Goal: Information Seeking & Learning: Learn about a topic

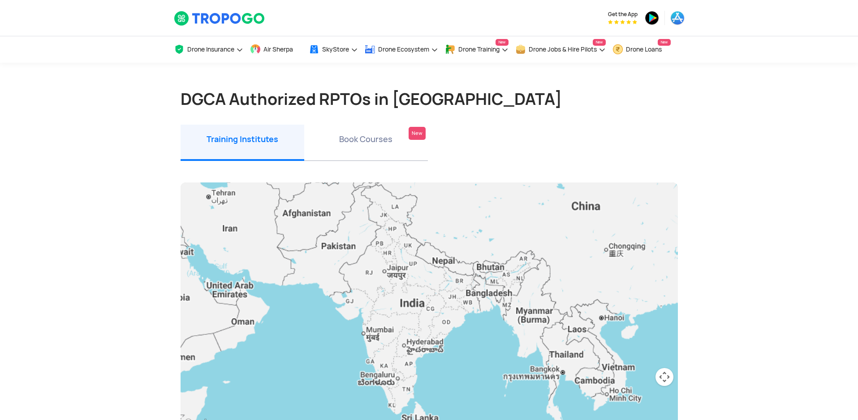
click at [258, 137] on li "Training Institutes" at bounding box center [243, 143] width 124 height 36
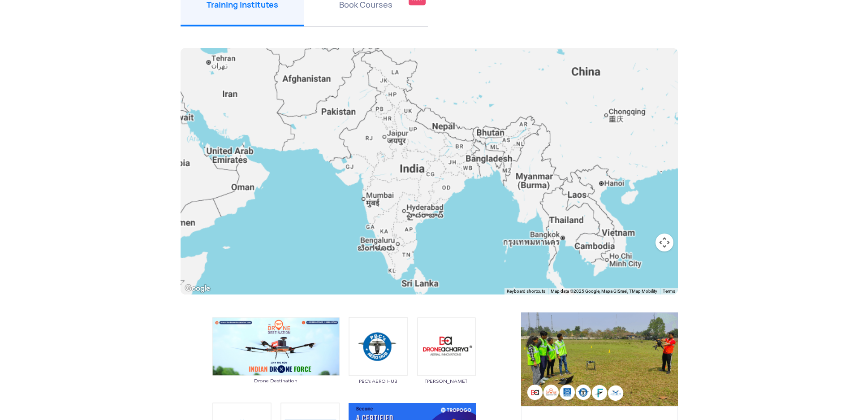
scroll to position [269, 0]
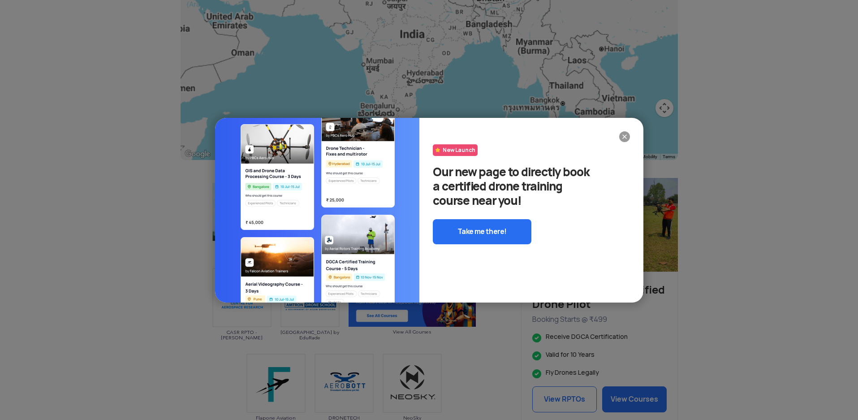
click at [624, 137] on img at bounding box center [624, 136] width 11 height 11
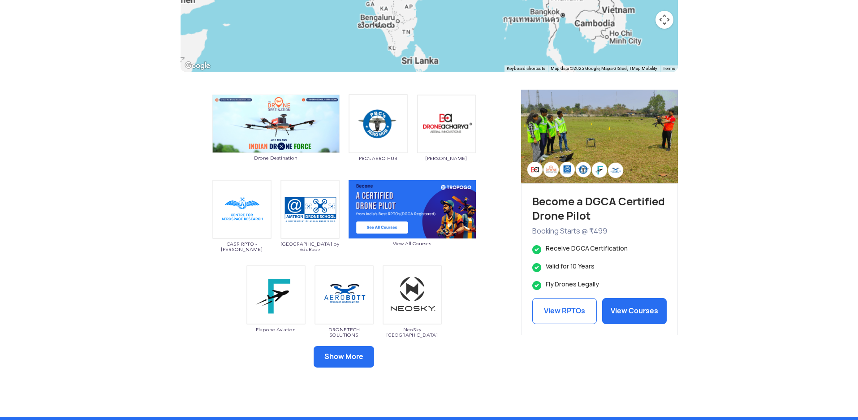
scroll to position [358, 0]
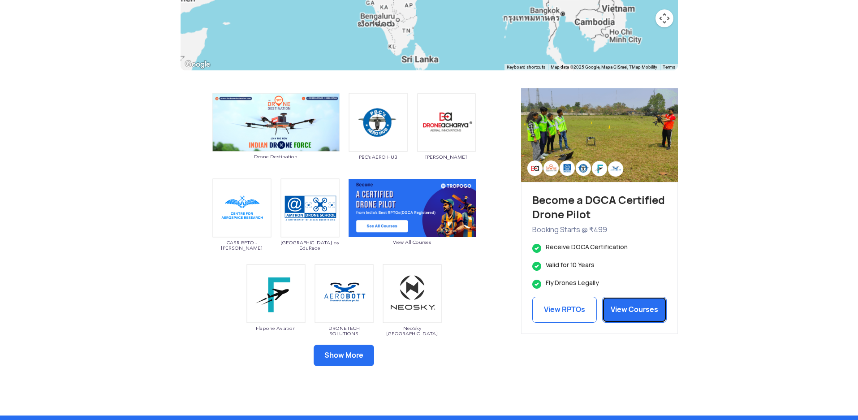
click at [636, 313] on link "View Courses" at bounding box center [634, 310] width 65 height 26
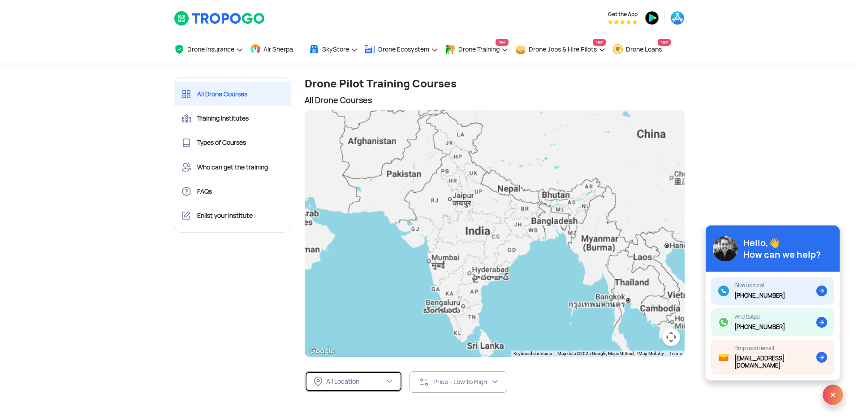
click at [382, 384] on div "All Location" at bounding box center [355, 381] width 58 height 8
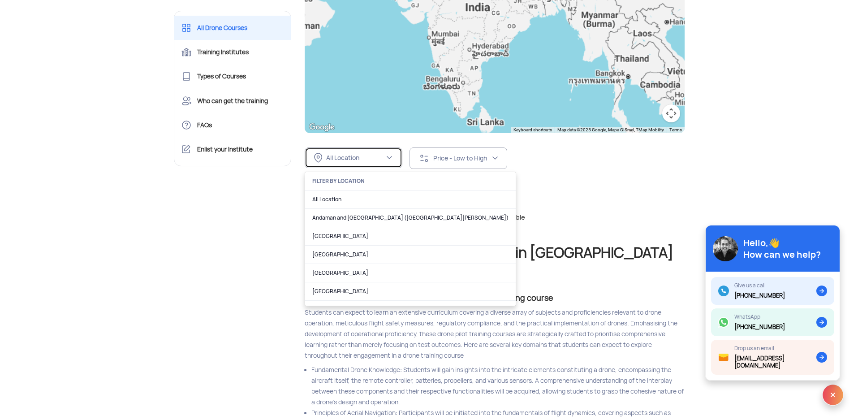
scroll to position [224, 0]
click at [333, 198] on link "All Location" at bounding box center [410, 199] width 211 height 18
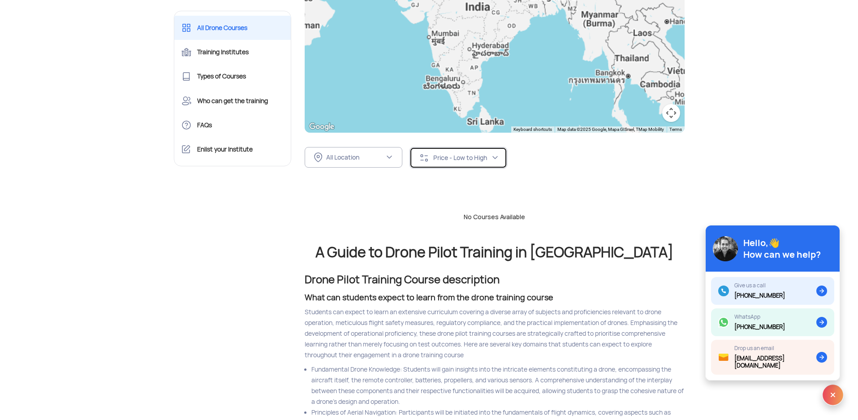
click at [481, 162] on div "Price - Low to High" at bounding box center [455, 157] width 73 height 11
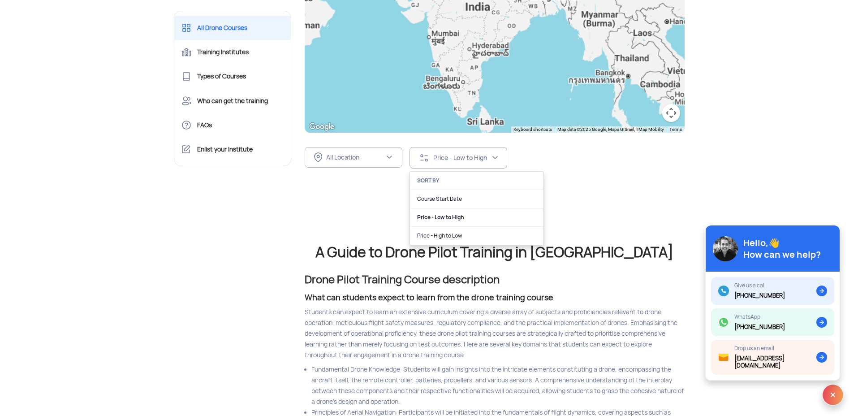
click at [459, 199] on link "Course Start Date" at bounding box center [477, 199] width 134 height 18
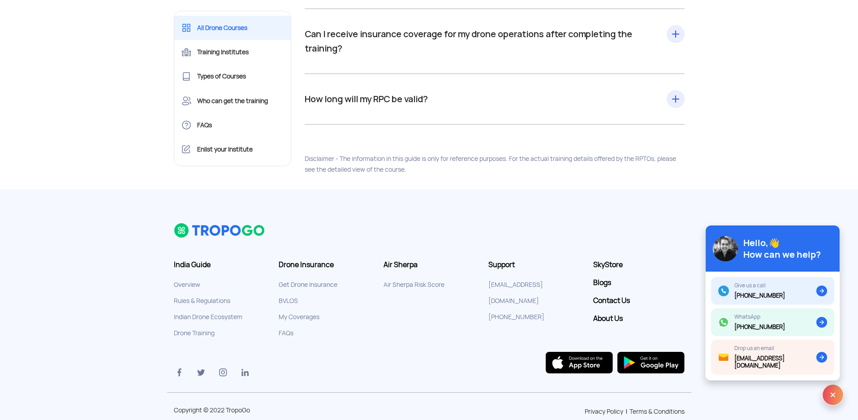
scroll to position [9945, 0]
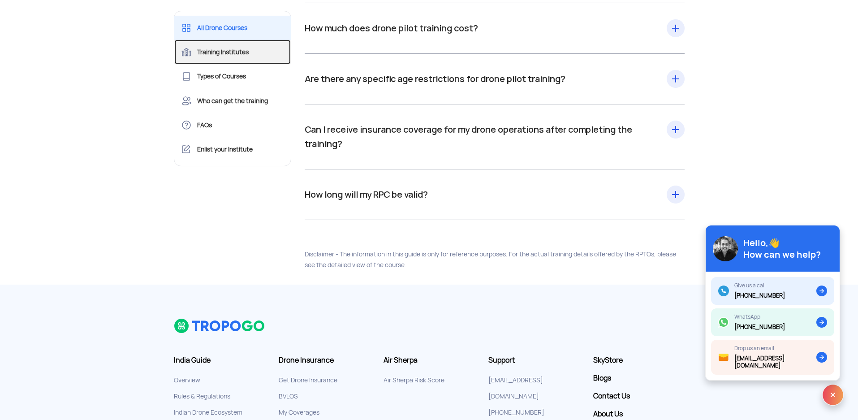
click at [232, 57] on link "Training Institutes" at bounding box center [232, 52] width 117 height 24
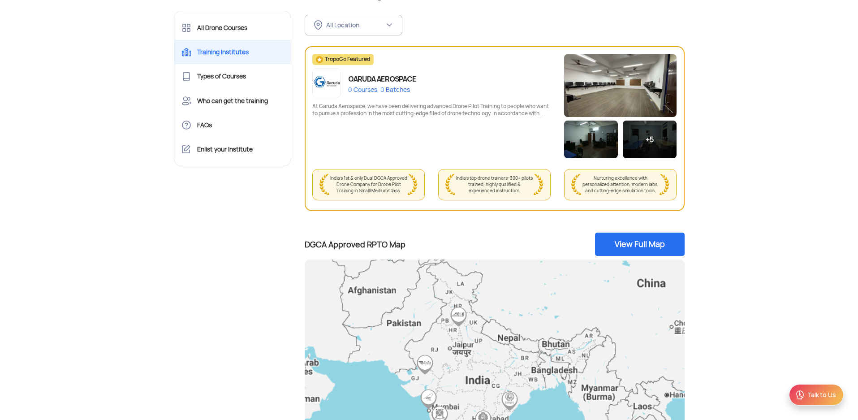
scroll to position [224, 0]
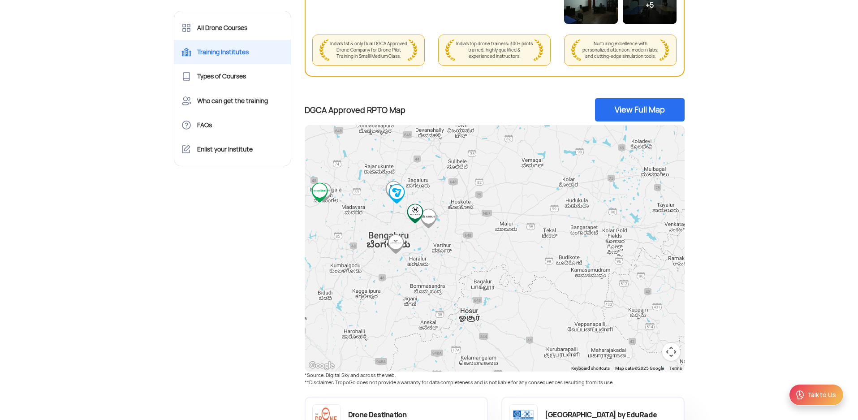
click at [416, 215] on img "NeoSky India Limited" at bounding box center [415, 213] width 20 height 20
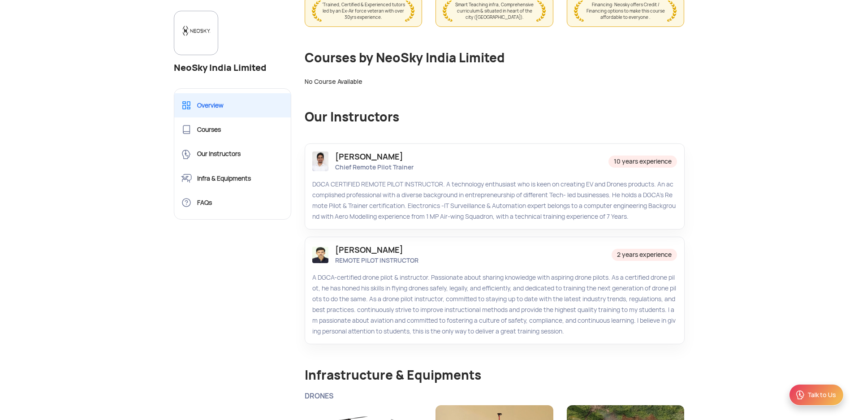
scroll to position [531, 0]
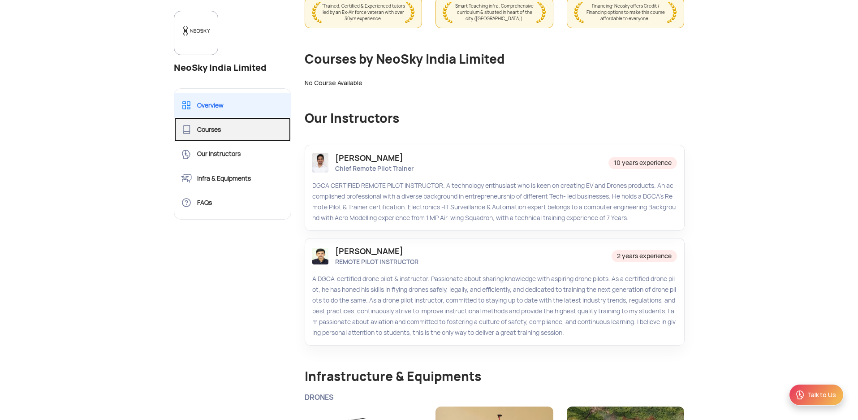
click at [216, 129] on link "Courses" at bounding box center [232, 129] width 117 height 24
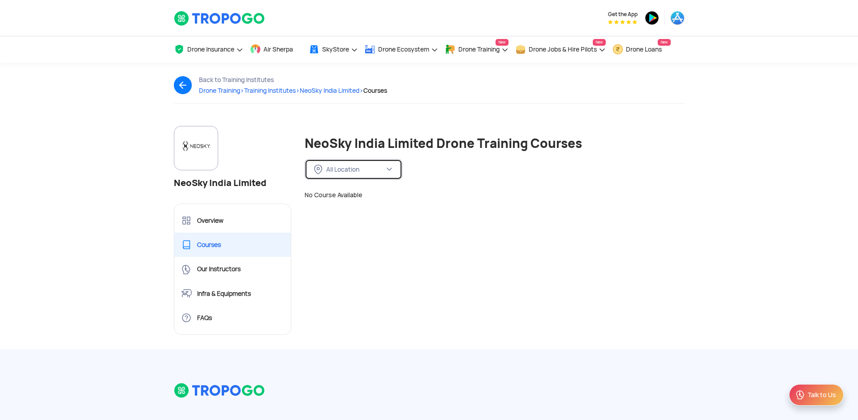
click at [370, 169] on div "All Location" at bounding box center [355, 169] width 58 height 8
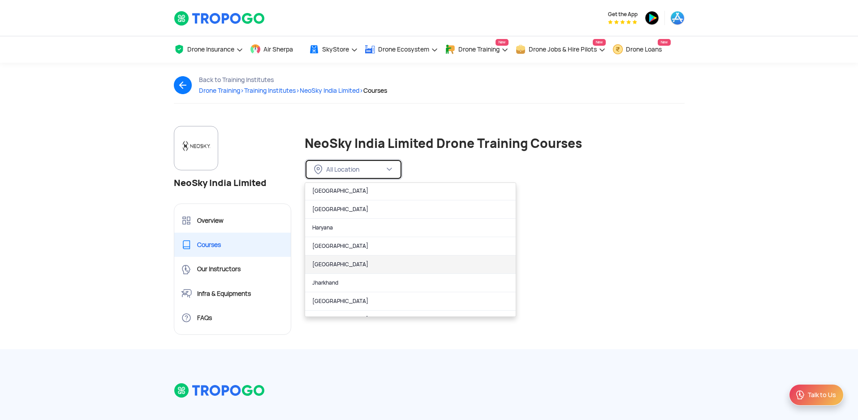
scroll to position [269, 0]
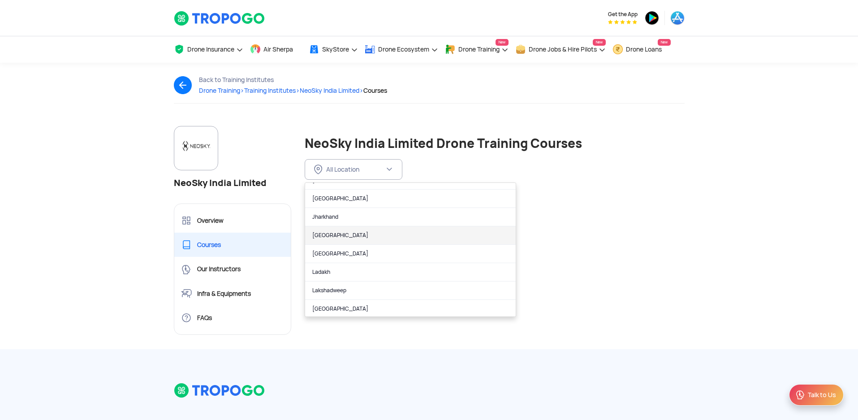
click at [367, 240] on link "Karnataka" at bounding box center [410, 235] width 211 height 18
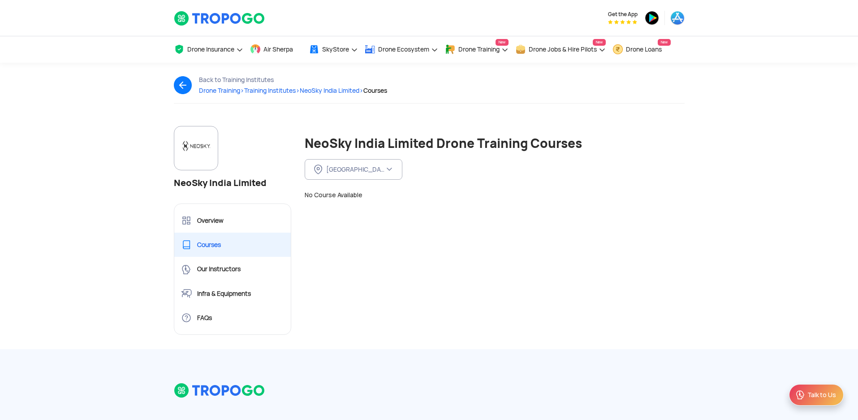
click at [184, 86] on img at bounding box center [186, 85] width 25 height 18
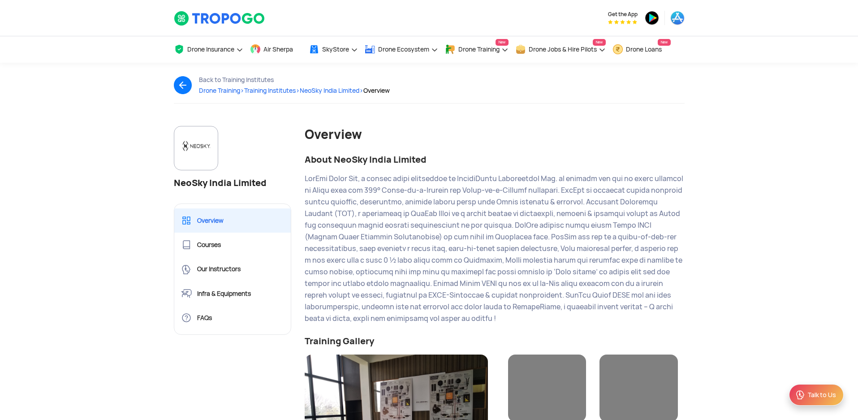
click at [286, 90] on span "Training Institutes >" at bounding box center [272, 90] width 56 height 8
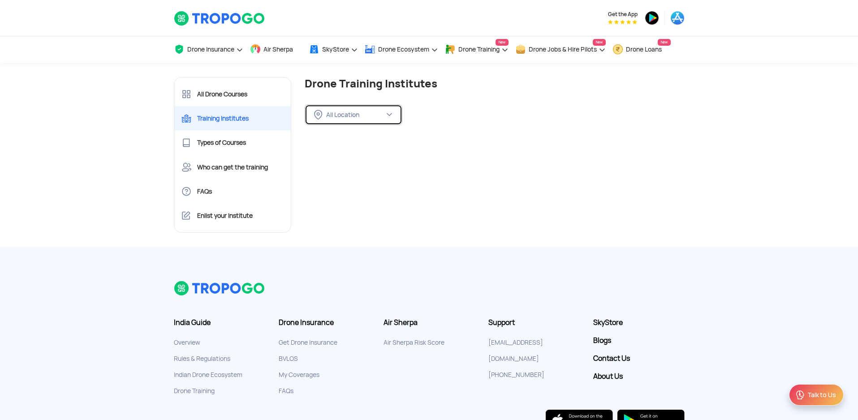
click at [375, 117] on div "All Location" at bounding box center [355, 115] width 58 height 8
click at [387, 115] on img at bounding box center [389, 114] width 7 height 7
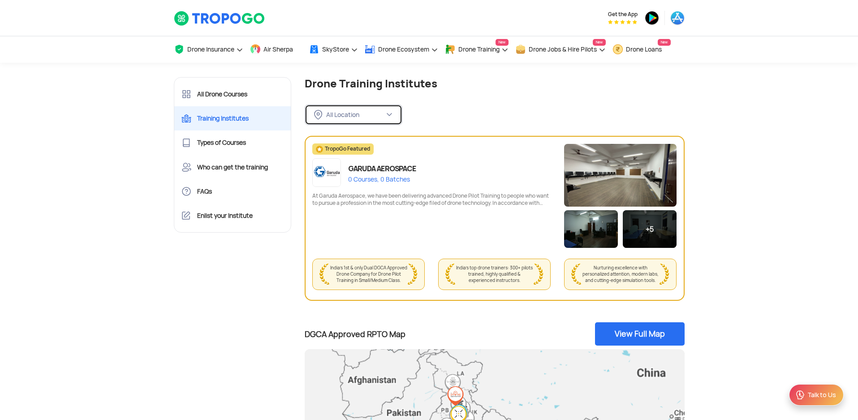
click at [372, 116] on div "All Location" at bounding box center [355, 115] width 58 height 8
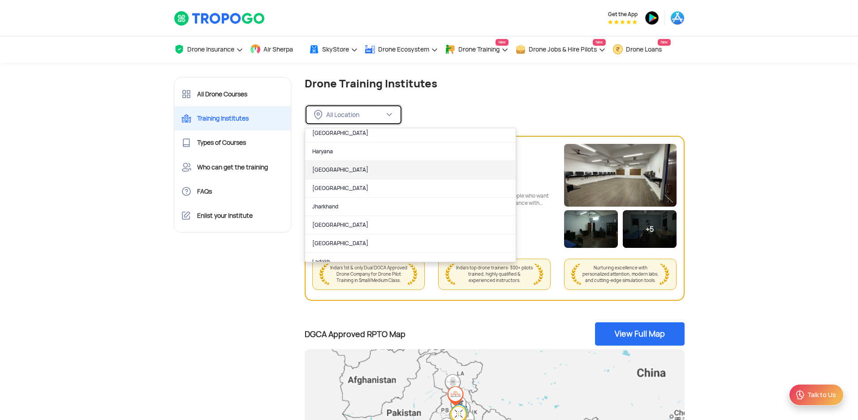
scroll to position [314, 0]
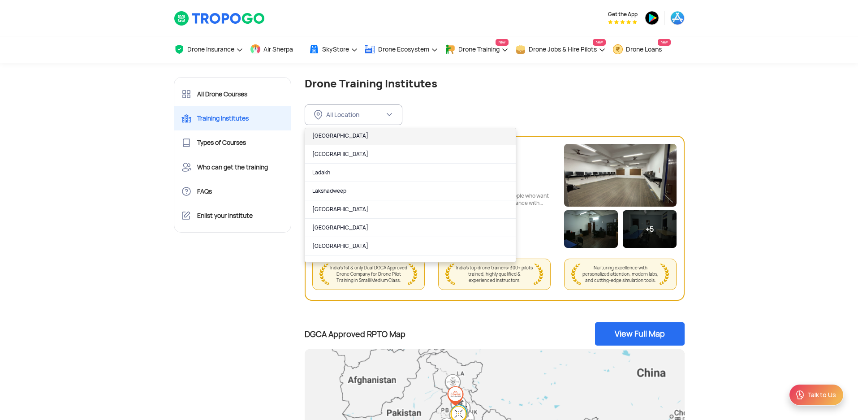
click at [333, 134] on link "Karnataka" at bounding box center [410, 136] width 211 height 18
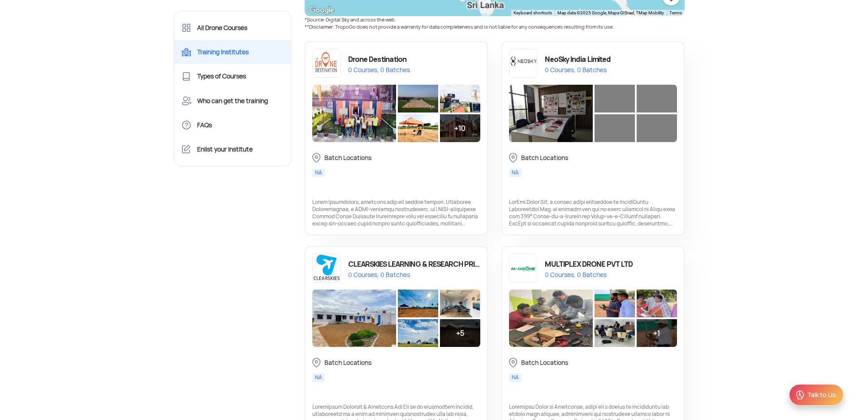
scroll to position [403, 0]
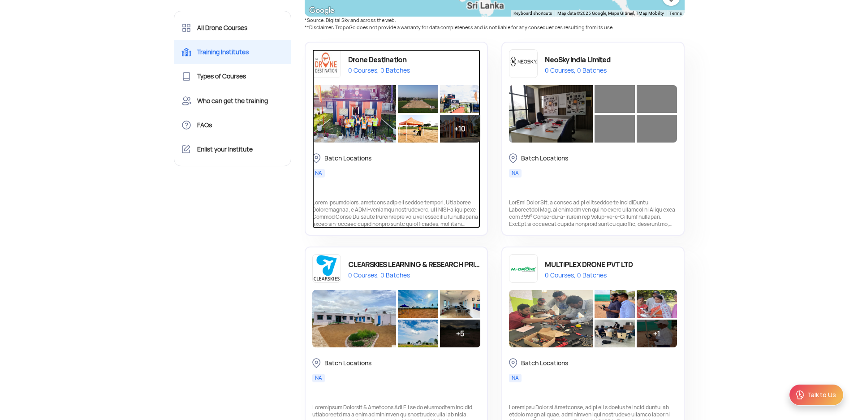
click at [0, 0] on img at bounding box center [0, 0] width 0 height 0
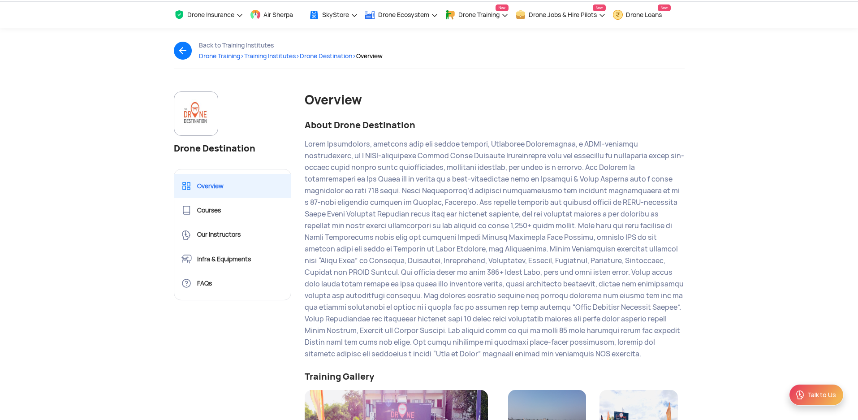
scroll to position [45, 0]
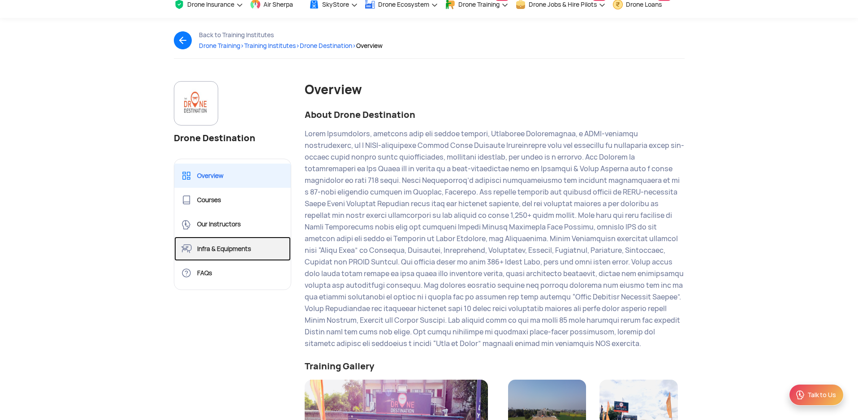
click at [239, 251] on link "Infra & Equipments" at bounding box center [232, 249] width 117 height 24
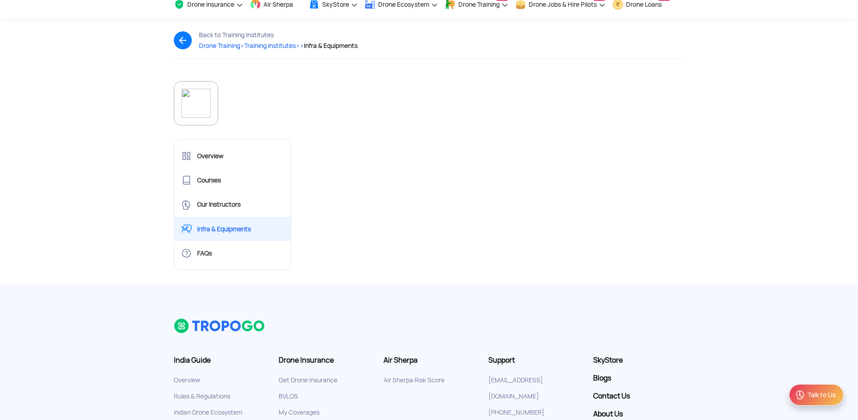
scroll to position [4, 0]
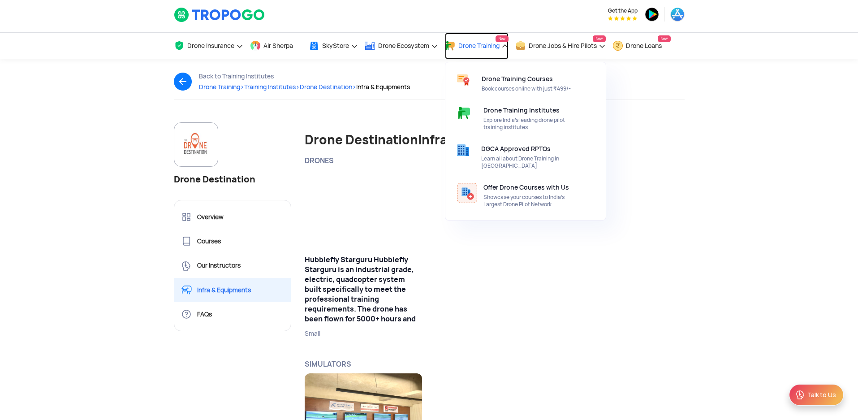
click at [507, 50] on link "Drone Training New" at bounding box center [477, 46] width 64 height 26
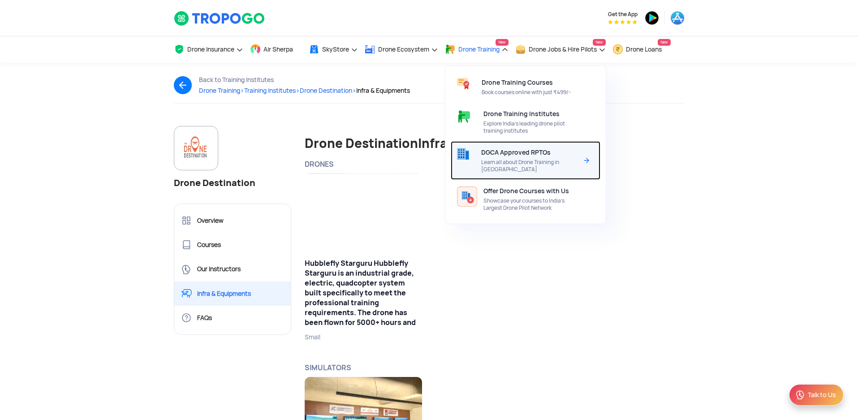
click at [543, 160] on span "Learn all about Drone Training in [GEOGRAPHIC_DATA]" at bounding box center [529, 166] width 96 height 14
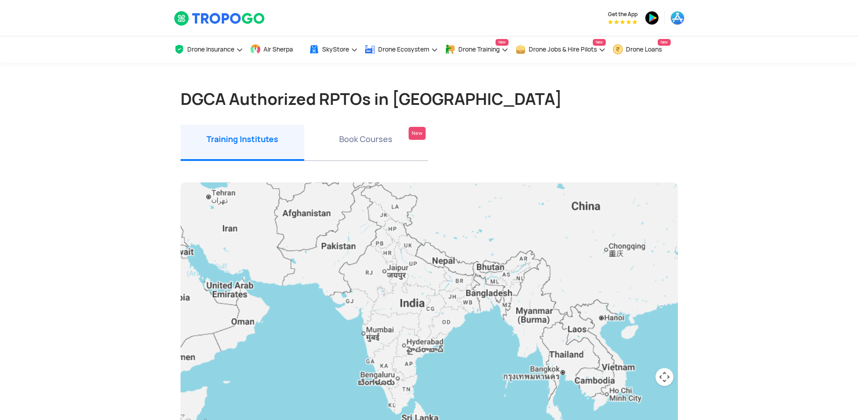
click at [372, 140] on li "Book Courses New" at bounding box center [366, 143] width 124 height 36
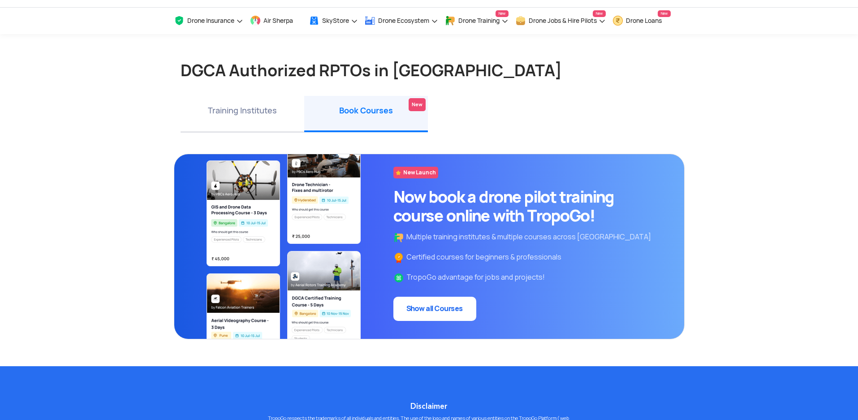
scroll to position [45, 0]
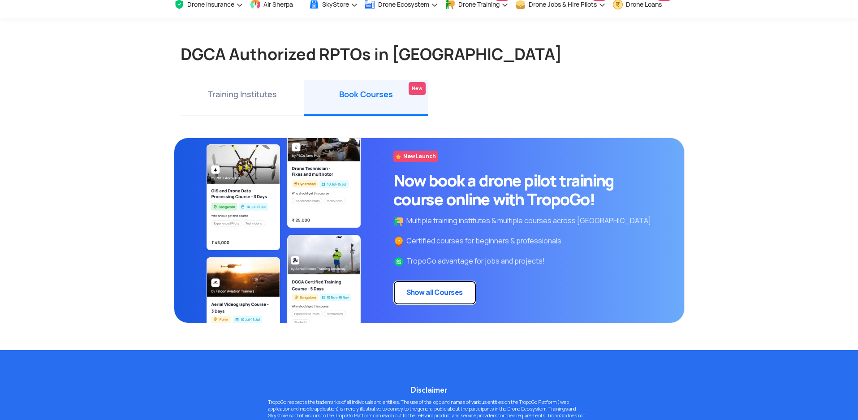
click at [435, 298] on link "Show all Courses" at bounding box center [434, 292] width 83 height 24
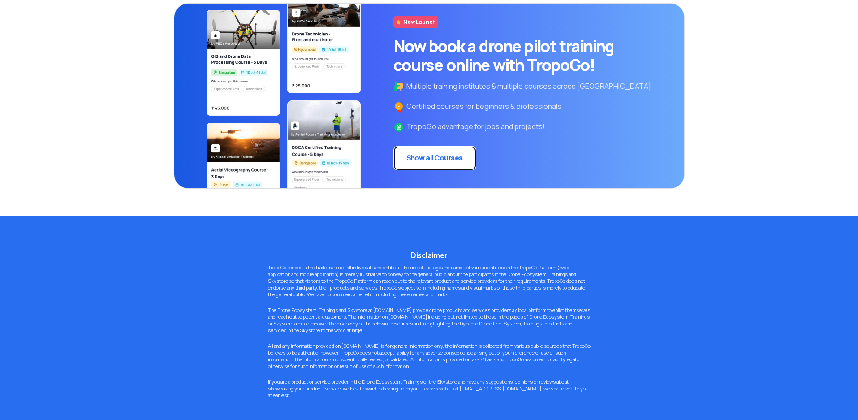
click at [447, 163] on link "Show all Courses" at bounding box center [434, 158] width 83 height 24
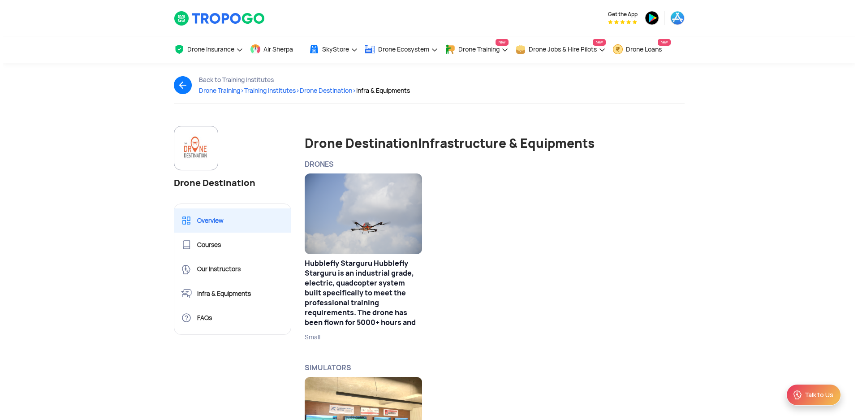
scroll to position [45, 0]
